Goal: Task Accomplishment & Management: Complete application form

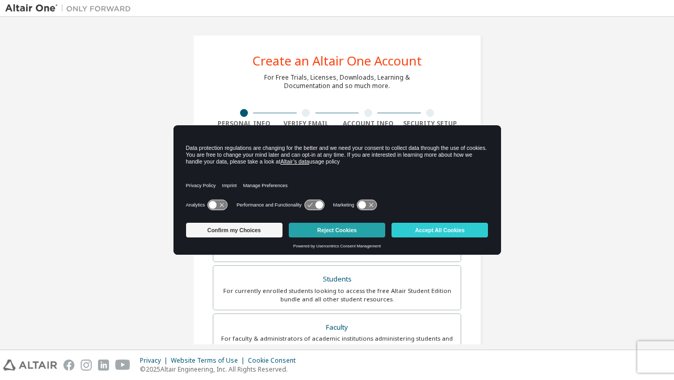
click at [353, 231] on button "Reject Cookies" at bounding box center [337, 230] width 96 height 15
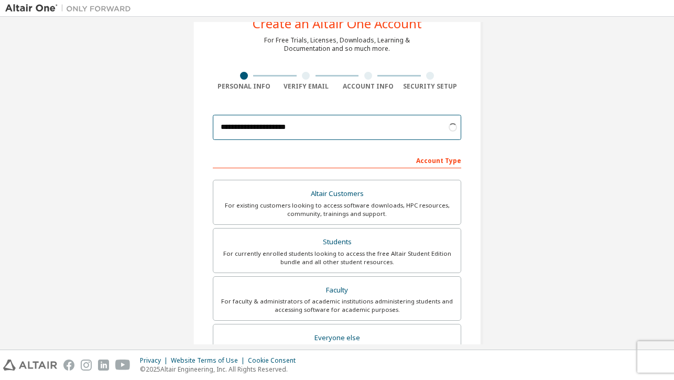
scroll to position [39, 0]
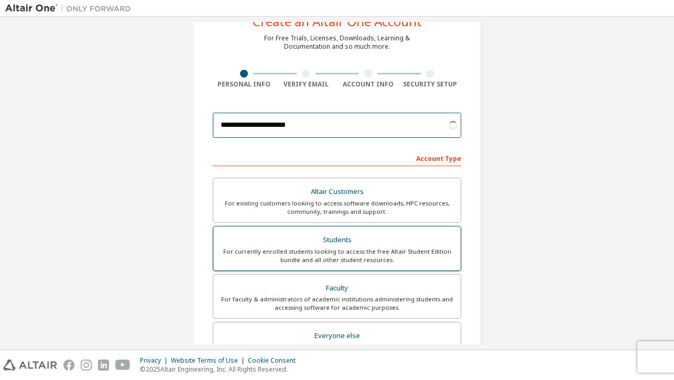
type input "**********"
click at [351, 248] on div "For currently enrolled students looking to access the free Altair Student Editi…" at bounding box center [337, 255] width 235 height 17
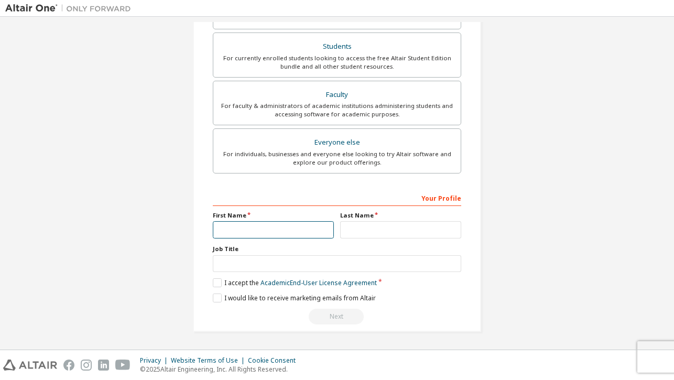
scroll to position [236, 0]
type input "******"
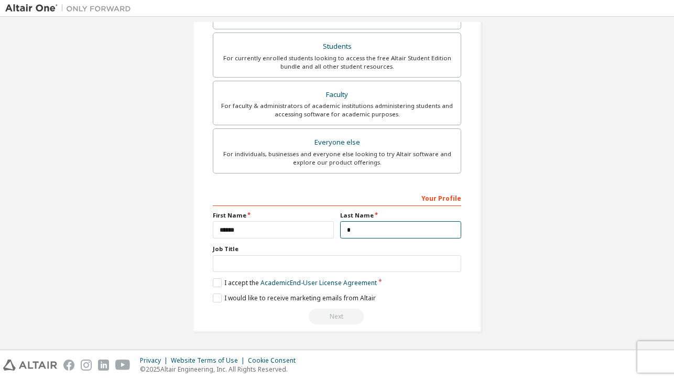
scroll to position [234, 0]
type input "*******"
click at [217, 281] on label "I accept the Academic End-User License Agreement" at bounding box center [295, 282] width 164 height 9
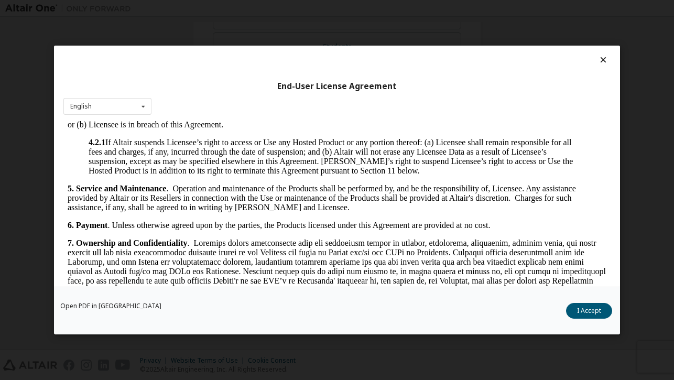
scroll to position [891, 0]
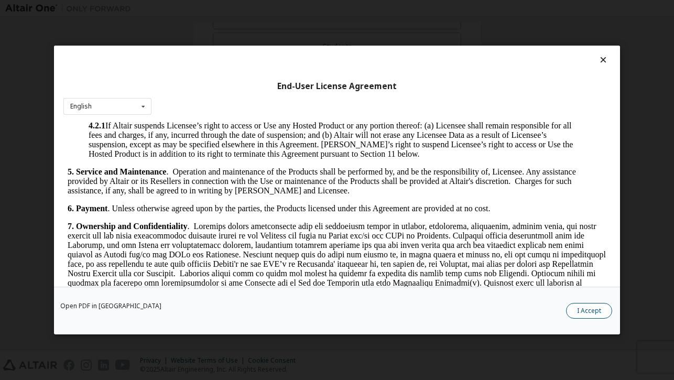
click at [606, 309] on button "I Accept" at bounding box center [589, 311] width 46 height 16
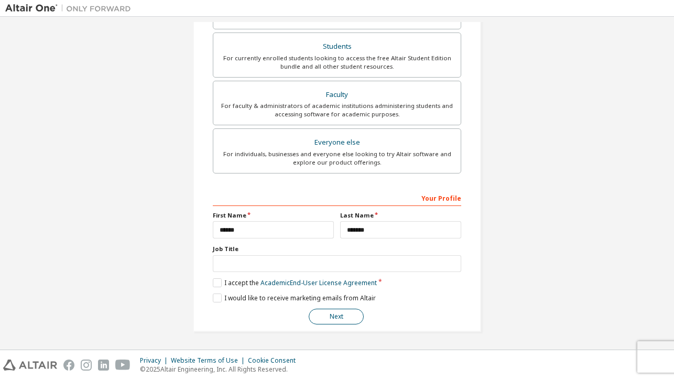
click at [330, 314] on button "Next" at bounding box center [336, 317] width 55 height 16
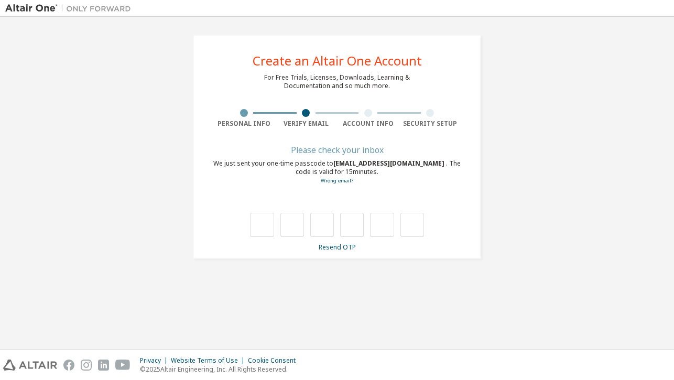
type input "*"
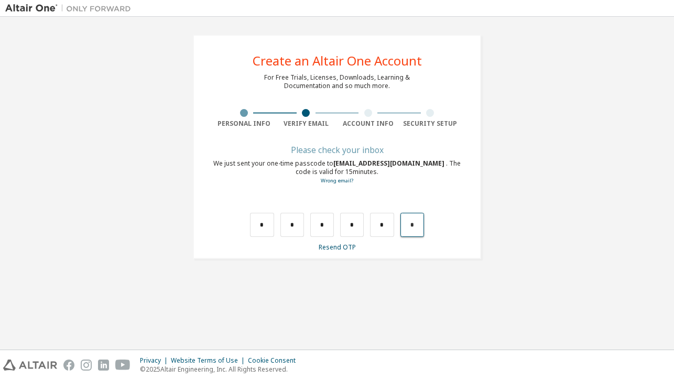
type input "*"
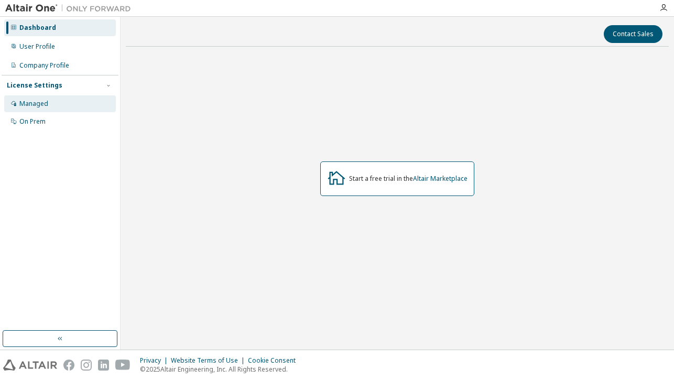
click at [63, 101] on div "Managed" at bounding box center [60, 103] width 112 height 17
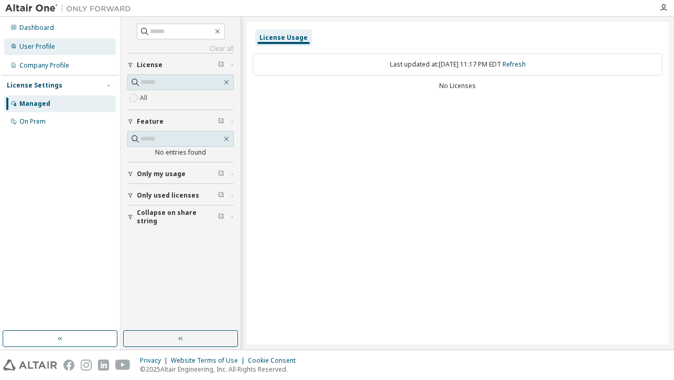
click at [68, 48] on div "User Profile" at bounding box center [60, 46] width 112 height 17
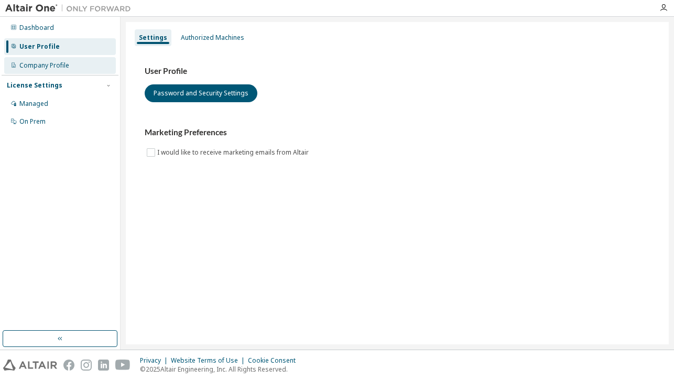
click at [64, 62] on div "Company Profile" at bounding box center [44, 65] width 50 height 8
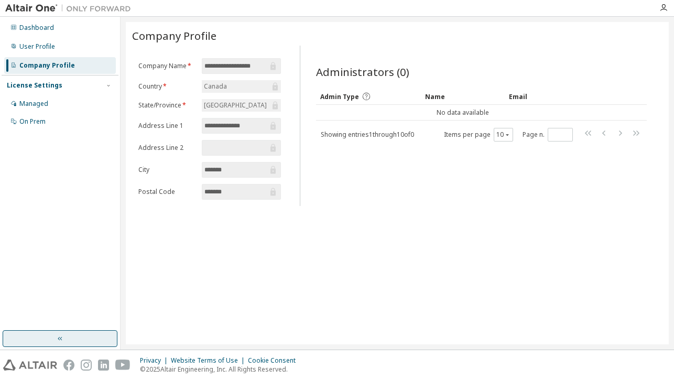
click at [60, 338] on icon "button" at bounding box center [60, 338] width 8 height 8
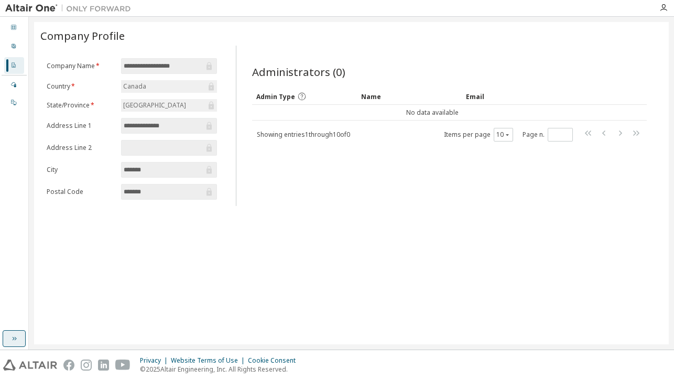
click at [9, 342] on button "button" at bounding box center [14, 338] width 23 height 17
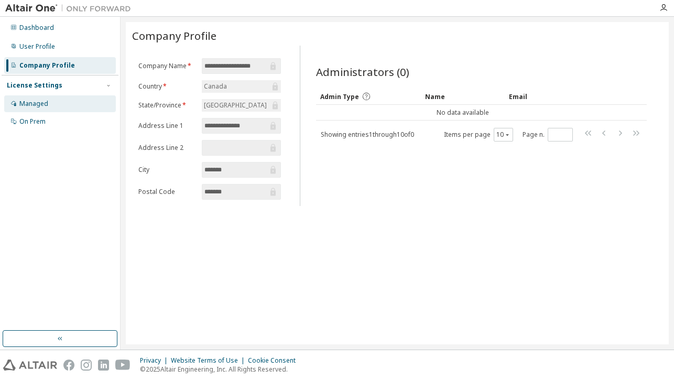
click at [62, 108] on div "Managed" at bounding box center [60, 103] width 112 height 17
